Goal: Information Seeking & Learning: Learn about a topic

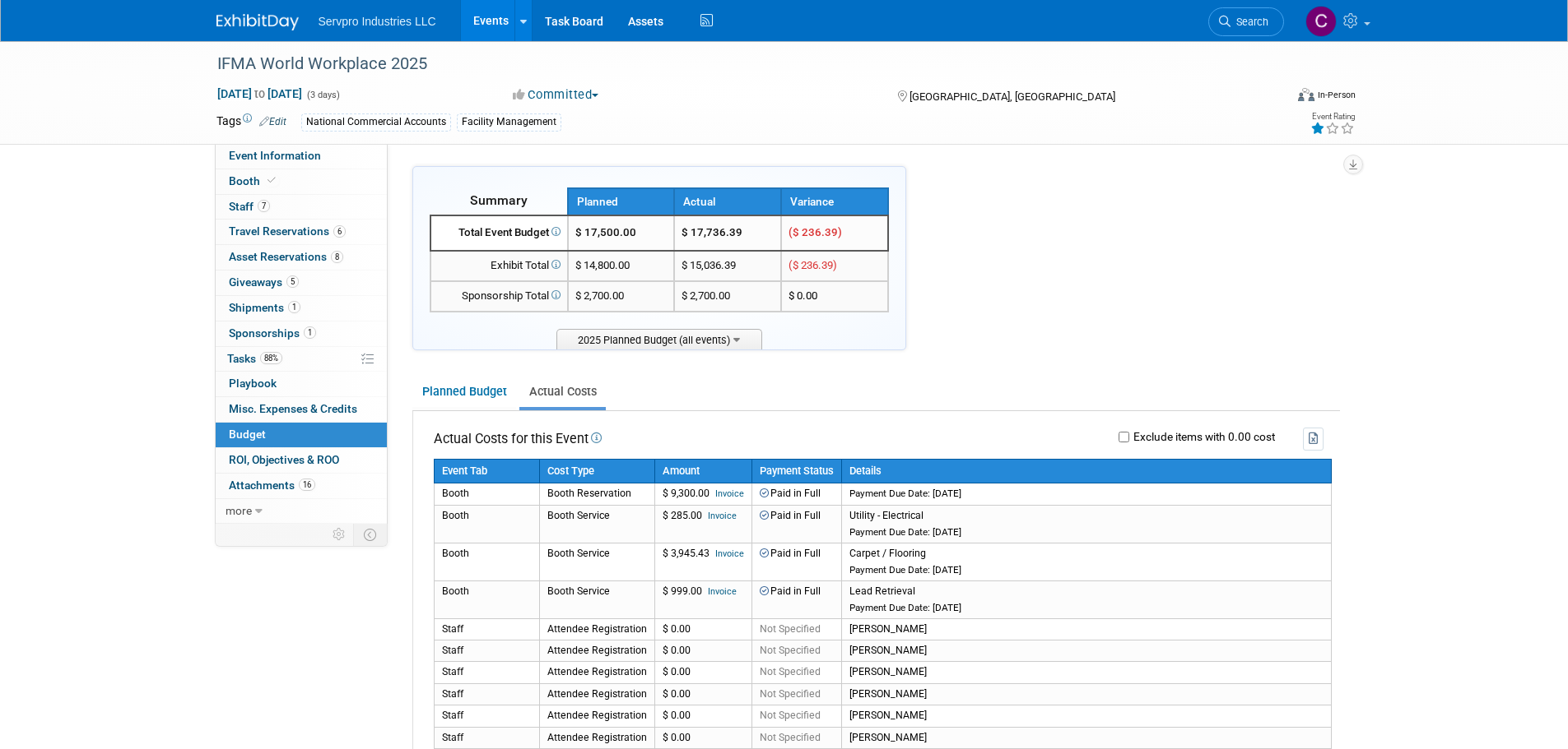
drag, startPoint x: 495, startPoint y: 17, endPoint x: 485, endPoint y: 3, distance: 17.2
click at [485, 3] on link "Events" at bounding box center [491, 21] width 60 height 41
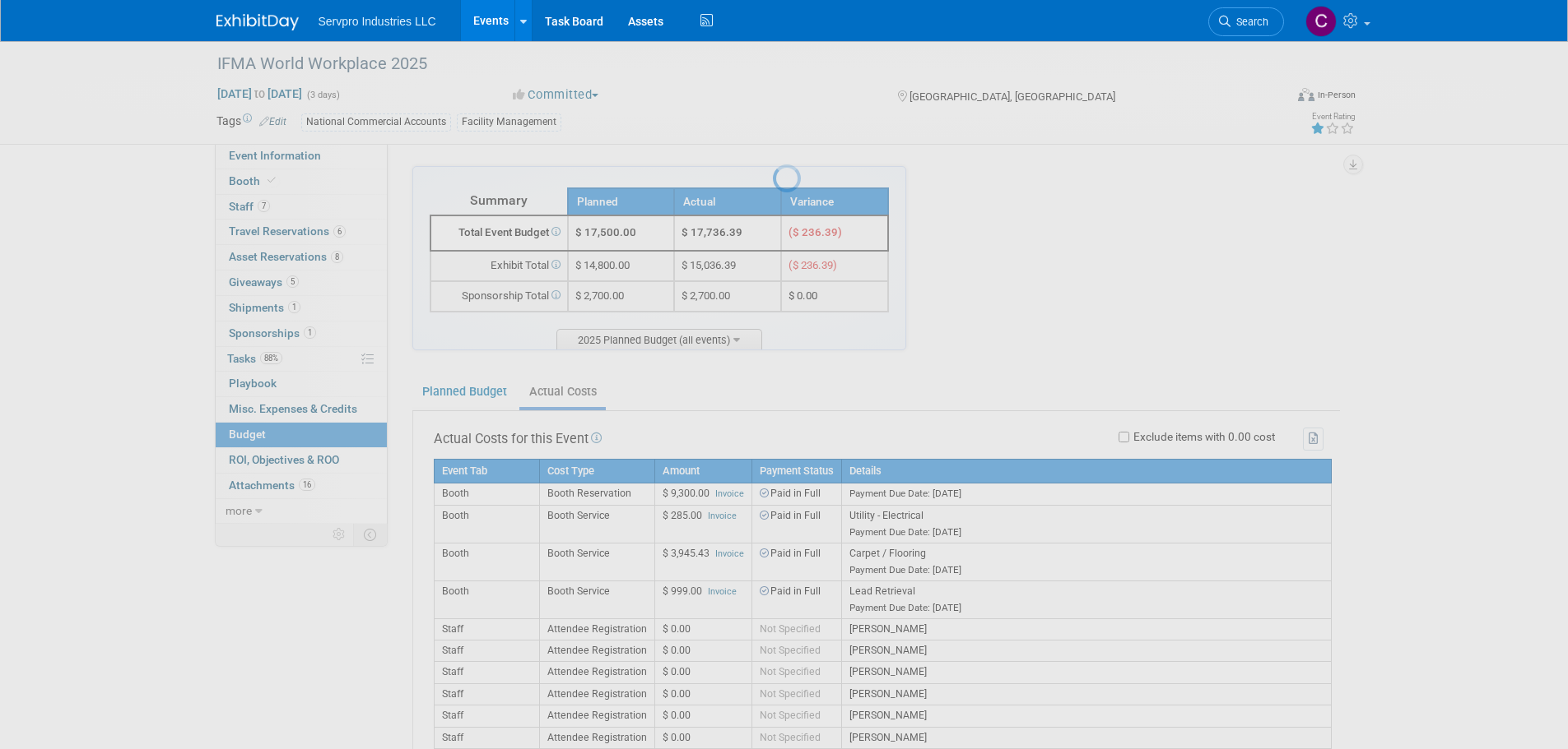
click at [486, 13] on link "Events" at bounding box center [491, 21] width 60 height 41
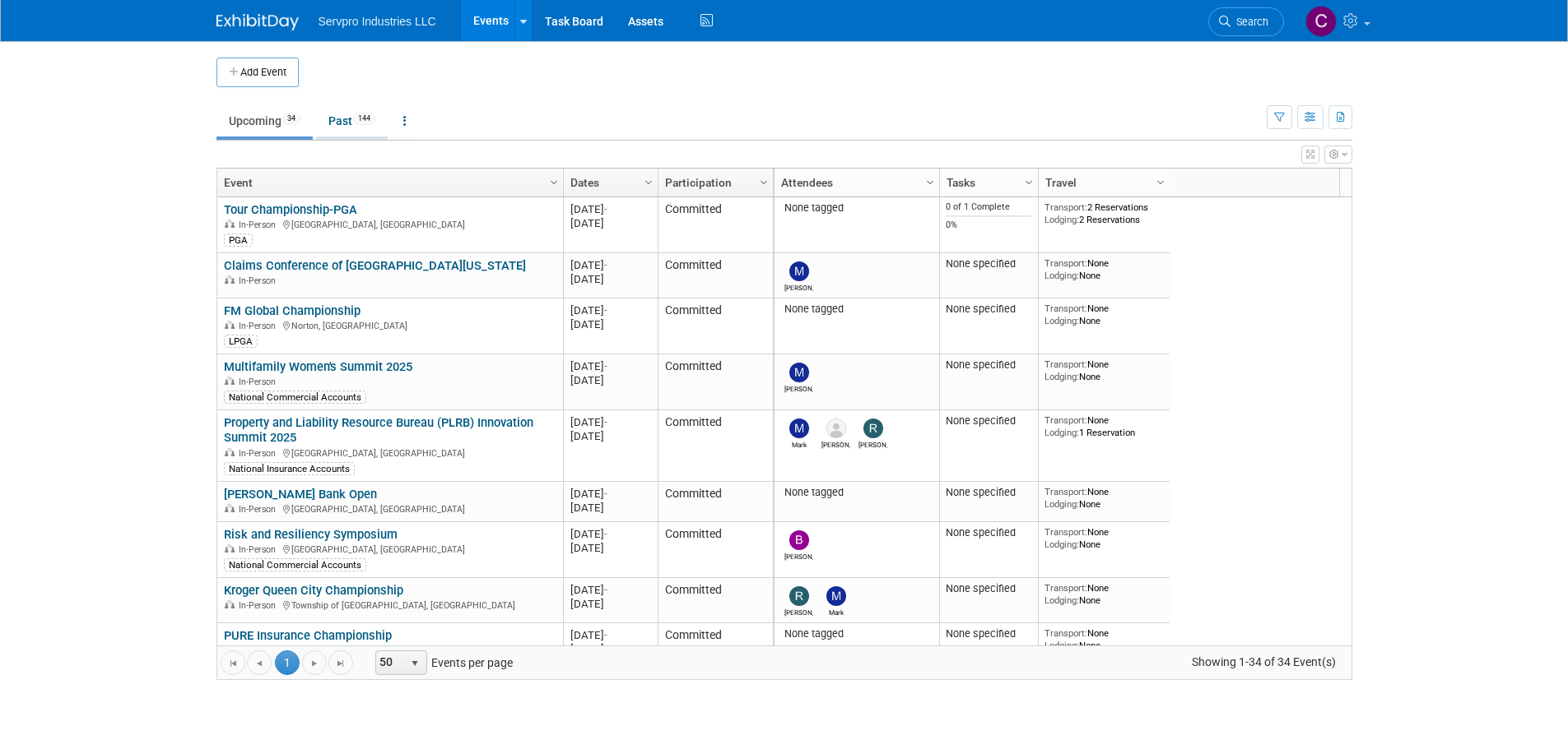
click at [330, 117] on link "Past 144" at bounding box center [352, 120] width 72 height 31
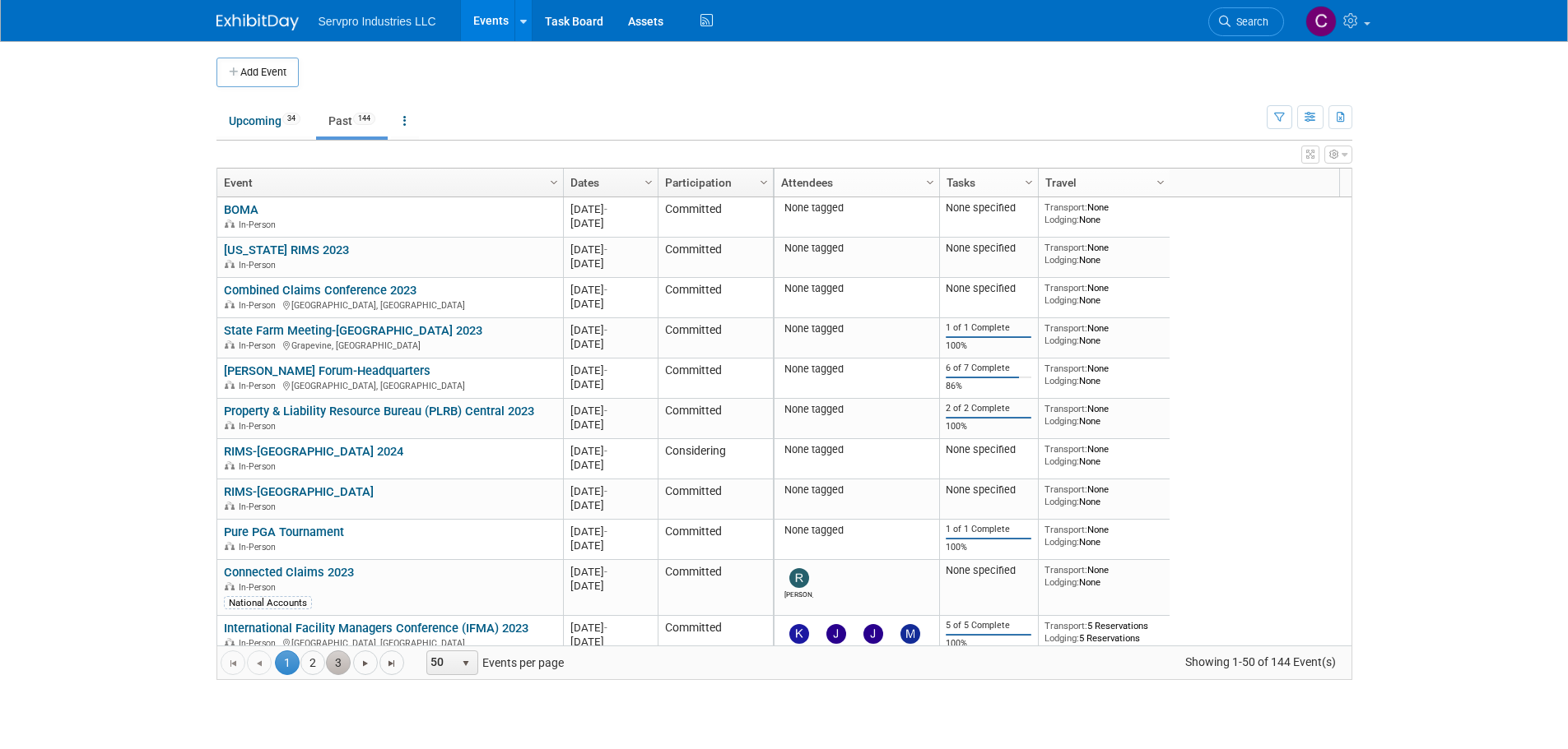
click at [339, 652] on link "3" at bounding box center [338, 663] width 25 height 25
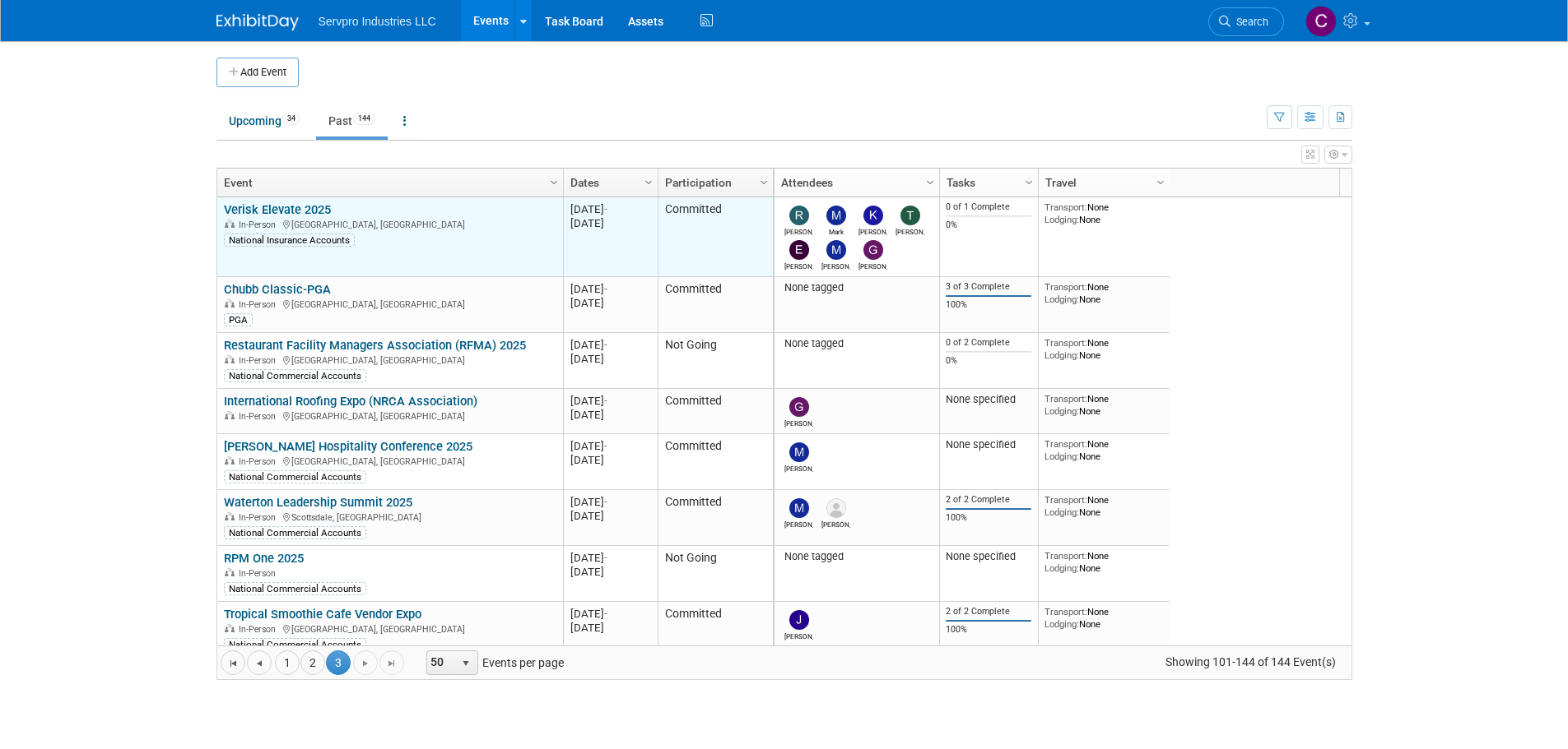
click at [302, 208] on link "Verisk Elevate 2025" at bounding box center [276, 210] width 107 height 15
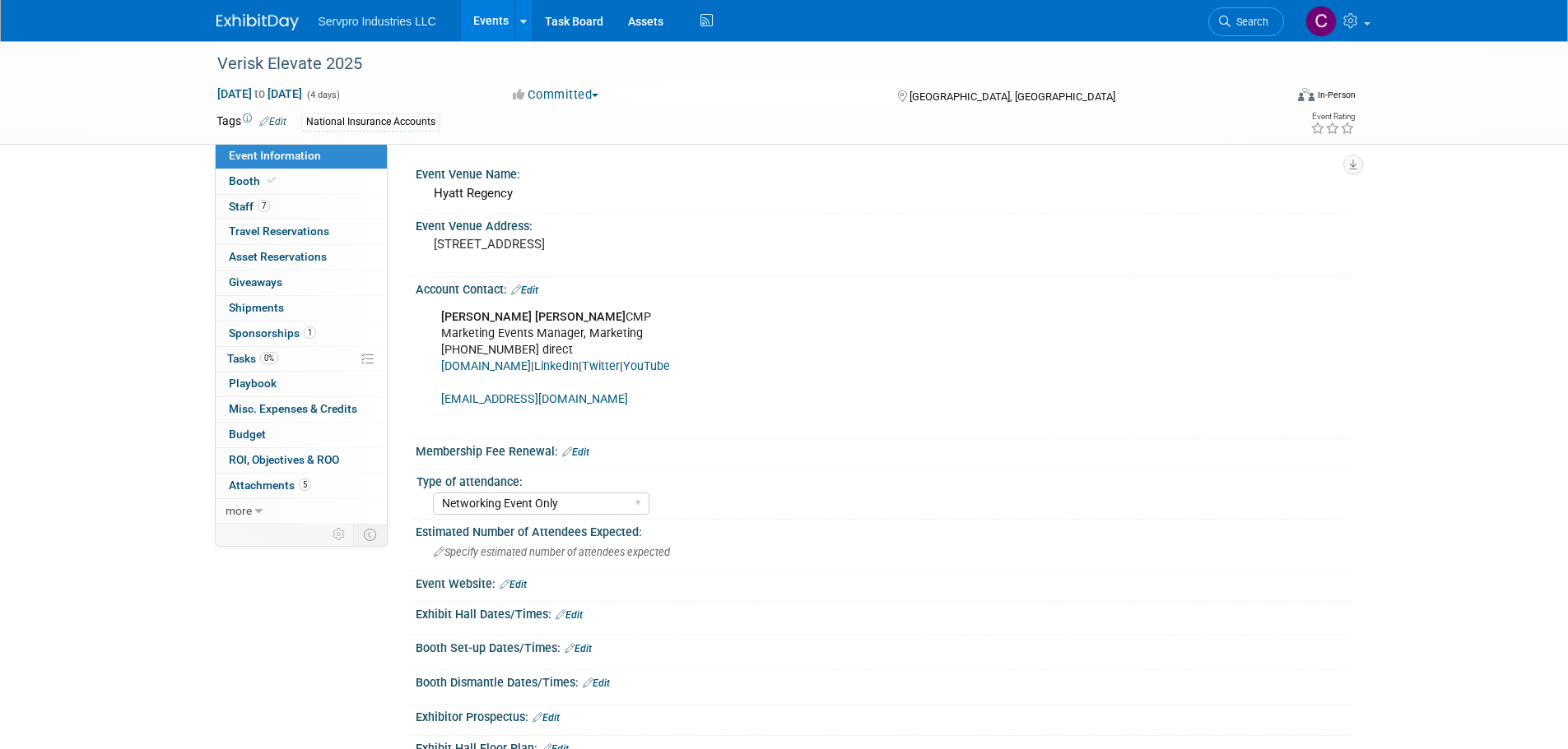
select select "Networking Event Only"
click at [253, 171] on link "Booth" at bounding box center [301, 182] width 171 height 25
select select "No Booth Needed"
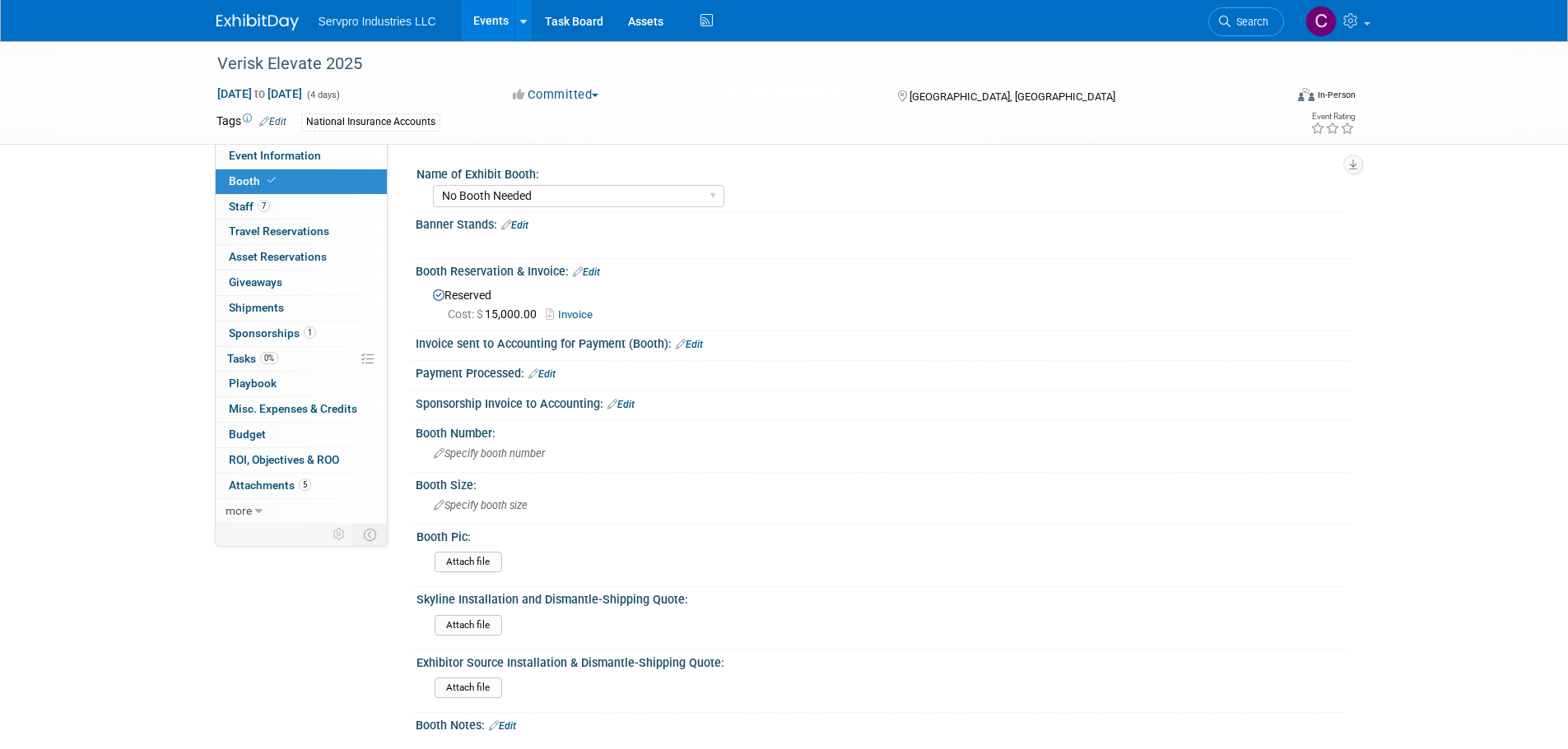
click at [574, 312] on link "Invoice" at bounding box center [573, 315] width 55 height 13
click at [263, 341] on link "1 Sponsorships 1" at bounding box center [301, 335] width 171 height 25
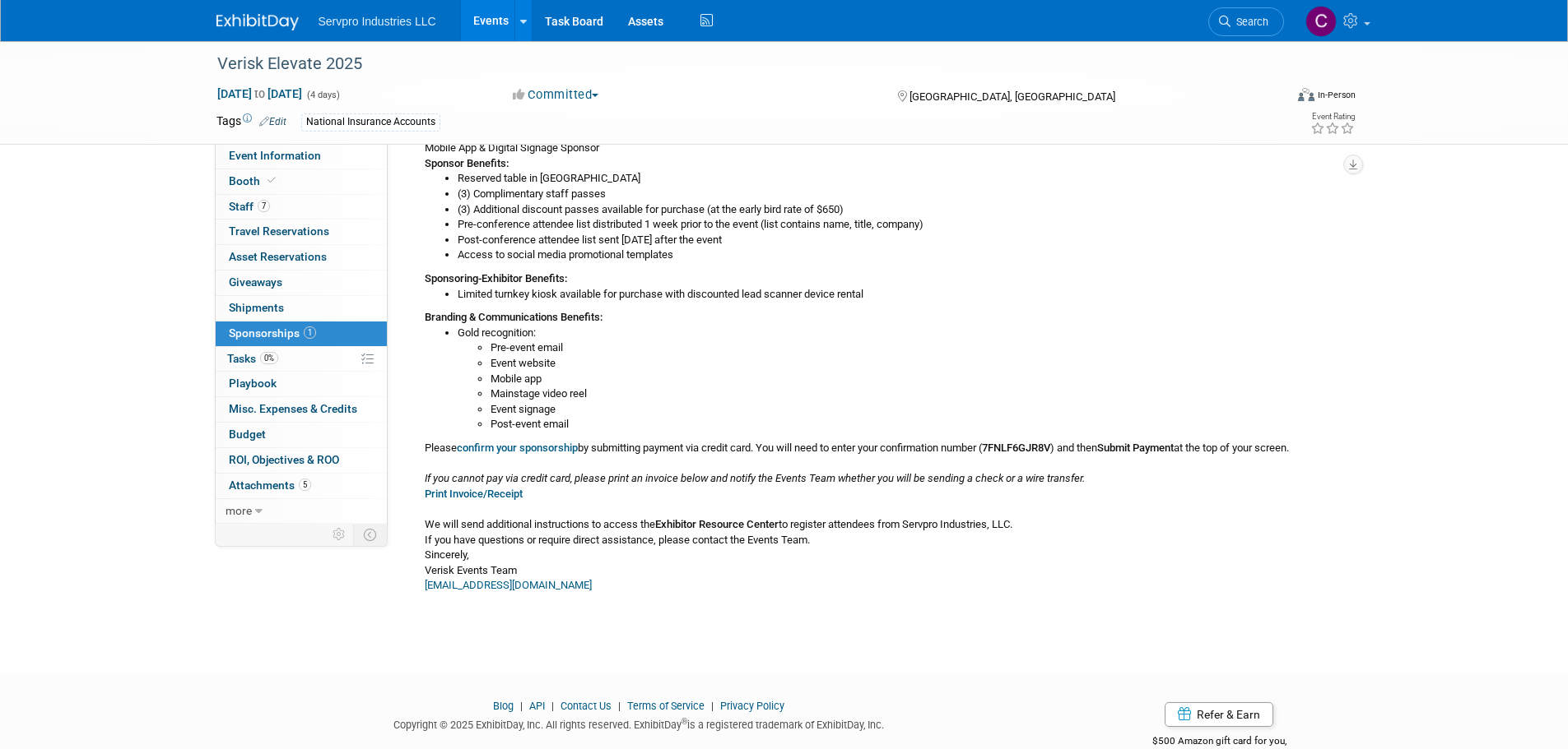
scroll to position [461, 0]
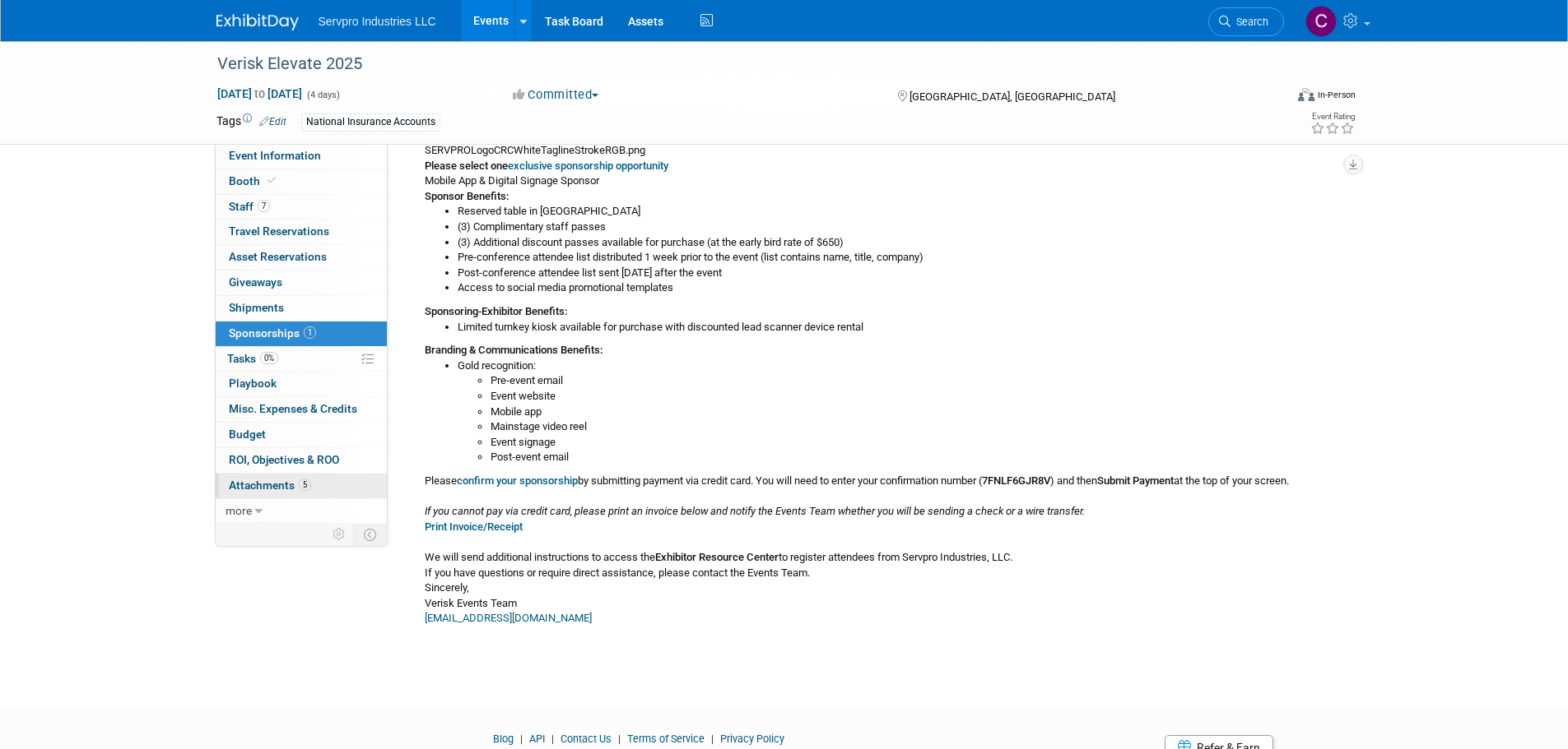
click at [273, 485] on span "Attachments 5" at bounding box center [270, 485] width 83 height 13
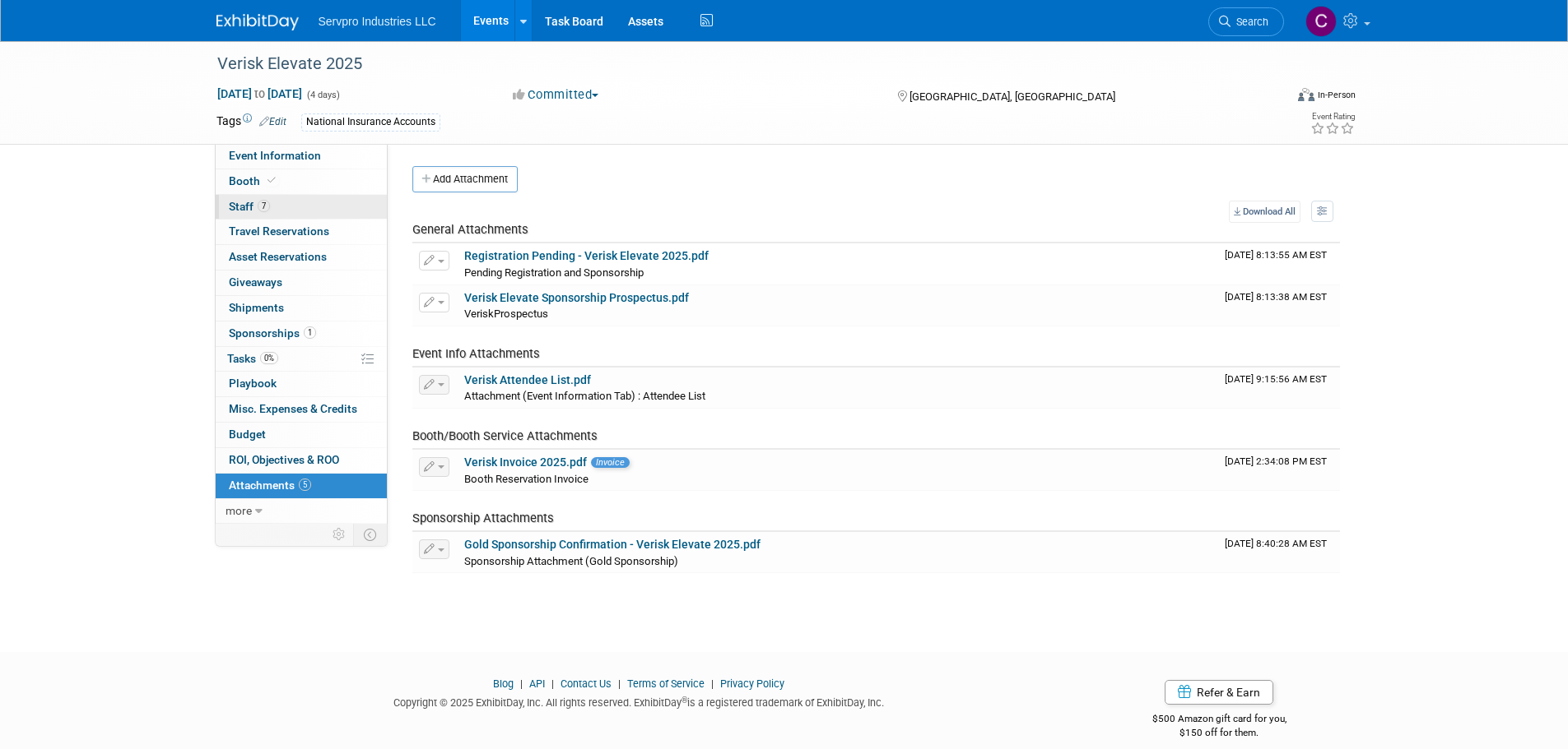
click at [253, 206] on span "Staff 7" at bounding box center [250, 206] width 41 height 13
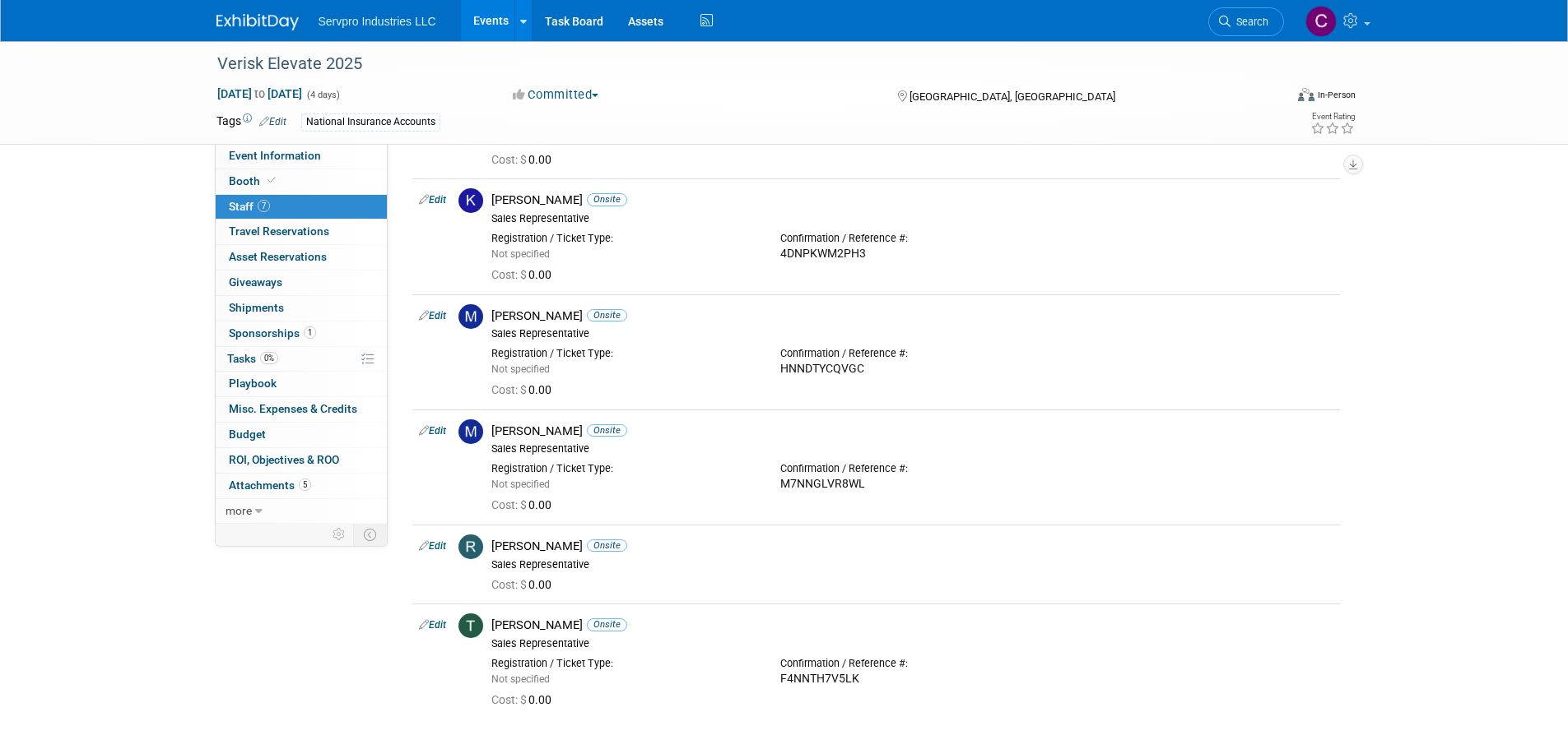
scroll to position [263, 0]
